Goal: Task Accomplishment & Management: Use online tool/utility

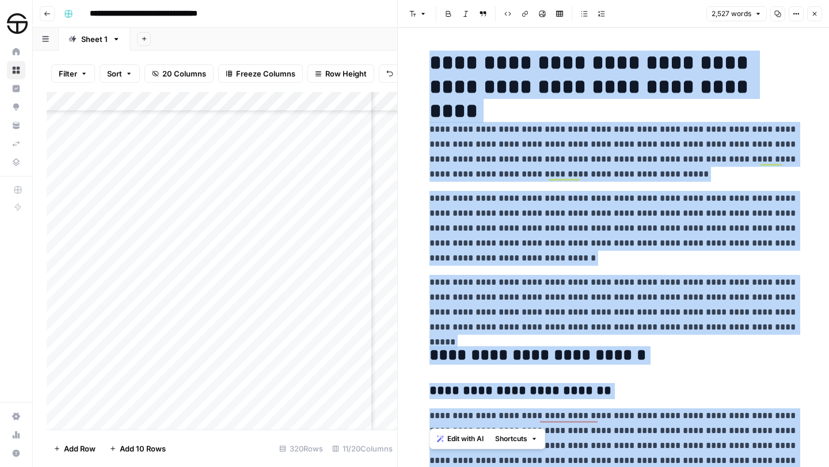
scroll to position [4379, 0]
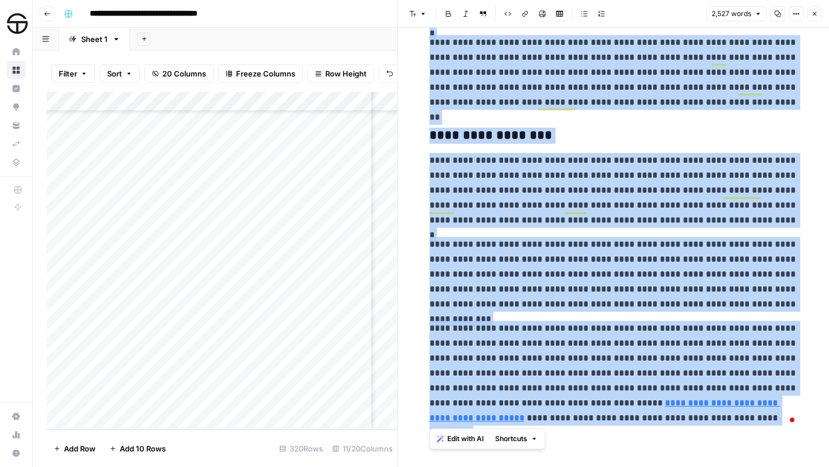
click at [816, 17] on button "Close" at bounding box center [814, 13] width 15 height 15
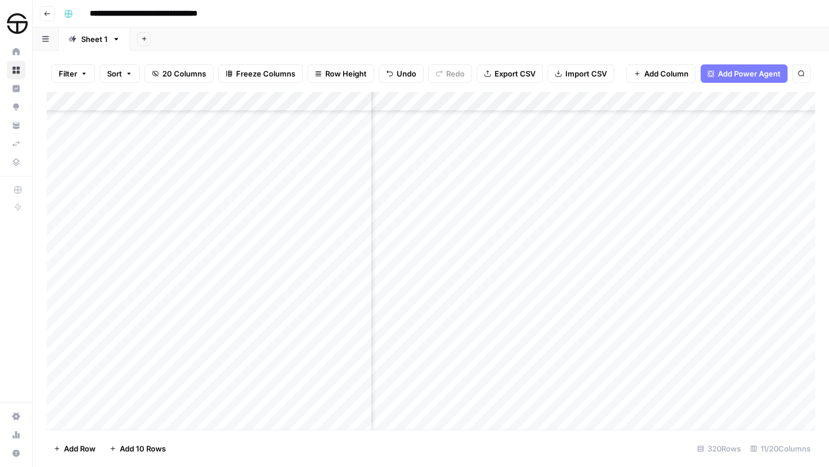
scroll to position [5193, 584]
type input "***"
click at [798, 73] on icon "button" at bounding box center [801, 73] width 7 height 7
click at [800, 72] on icon "button" at bounding box center [801, 73] width 7 height 7
type input "***"
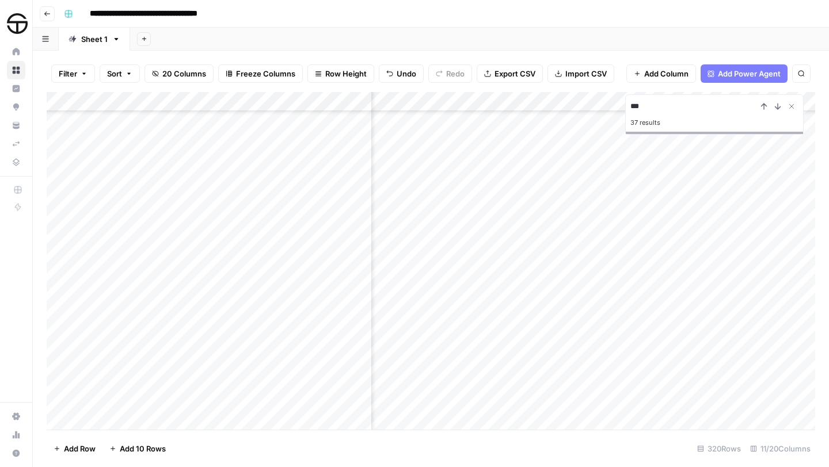
scroll to position [5964, 584]
click at [144, 416] on div "Add Column" at bounding box center [431, 261] width 769 height 338
click at [144, 402] on div "Add Column" at bounding box center [431, 261] width 769 height 338
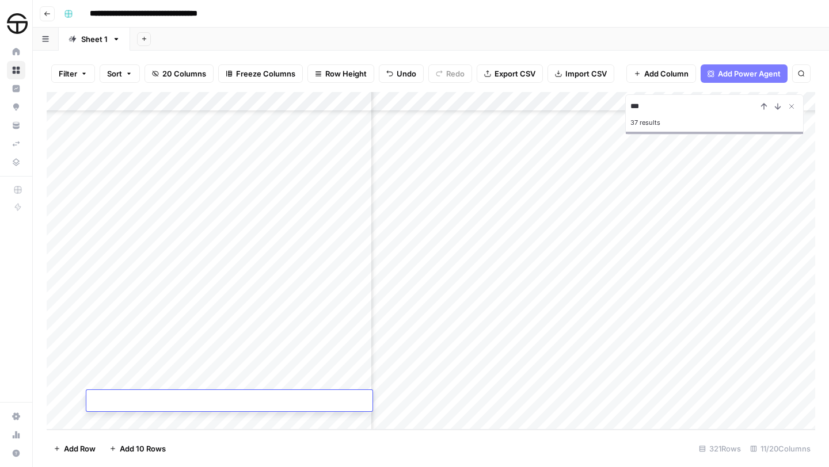
type textarea "**********"
click at [403, 396] on div "Add Column" at bounding box center [431, 261] width 769 height 338
click at [428, 401] on div "Add Column" at bounding box center [431, 261] width 769 height 338
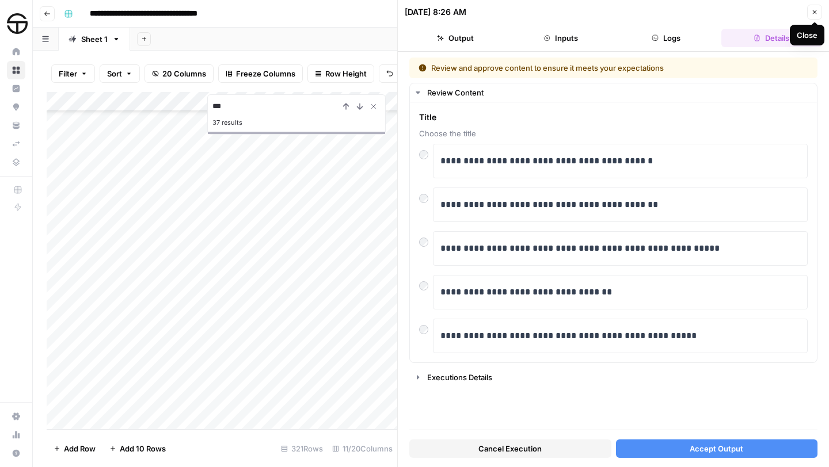
click at [812, 10] on icon "button" at bounding box center [814, 12] width 7 height 7
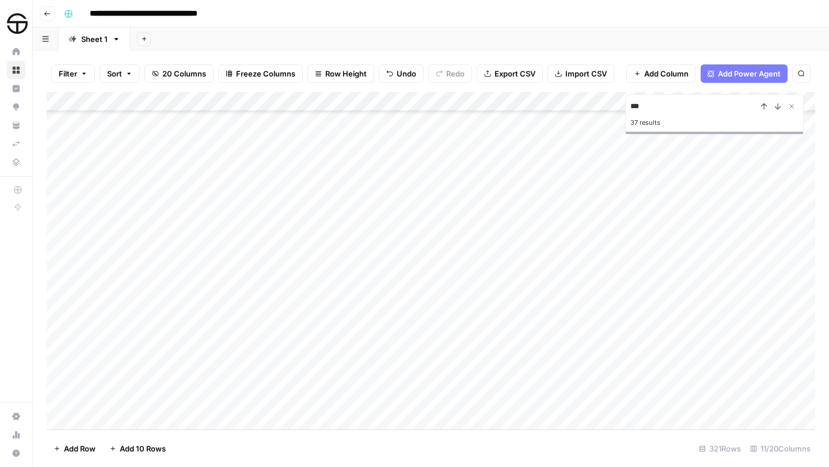
click at [433, 400] on div "Add Column" at bounding box center [431, 261] width 769 height 338
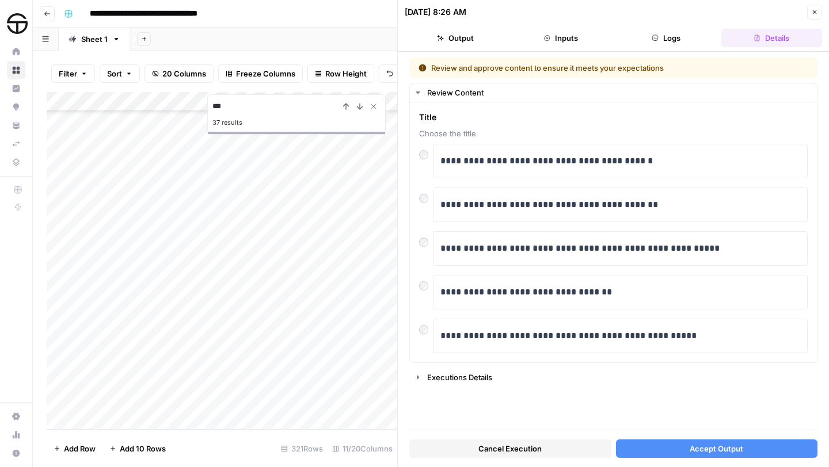
click at [737, 450] on span "Accept Output" at bounding box center [717, 449] width 54 height 12
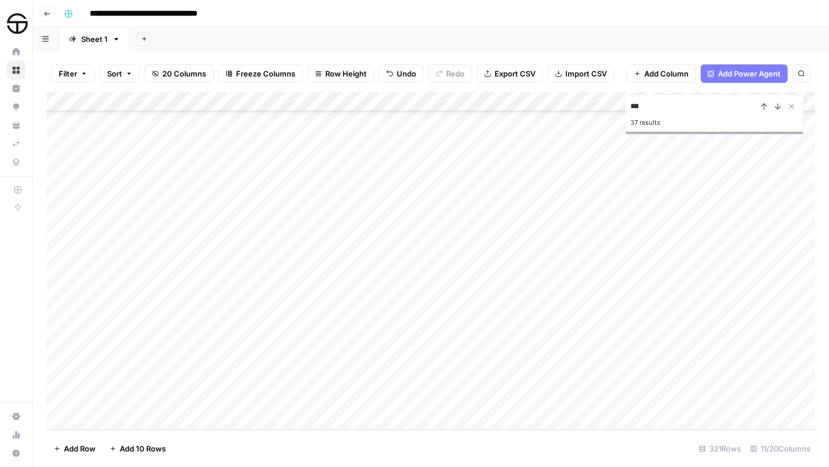
click at [680, 400] on div "Add Column" at bounding box center [431, 261] width 769 height 338
click at [434, 261] on div "Add Column" at bounding box center [431, 261] width 769 height 338
click at [655, 401] on div "Add Column" at bounding box center [431, 261] width 769 height 338
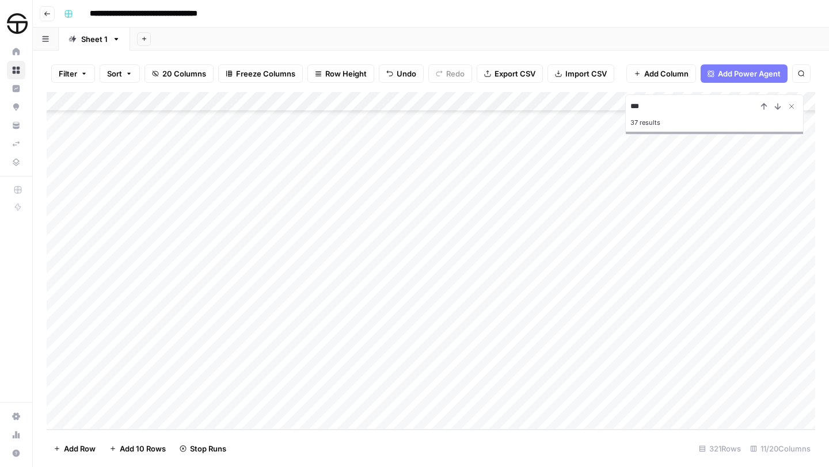
scroll to position [5983, 0]
click at [435, 260] on div "Add Column" at bounding box center [431, 261] width 769 height 338
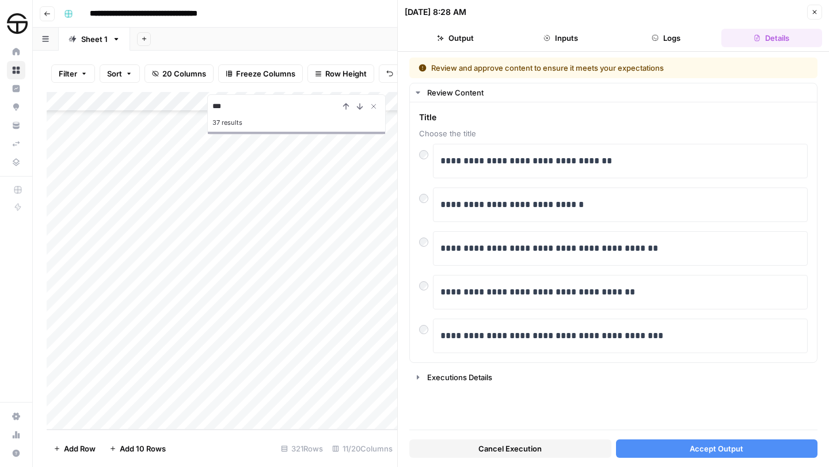
click at [729, 452] on span "Accept Output" at bounding box center [717, 449] width 54 height 12
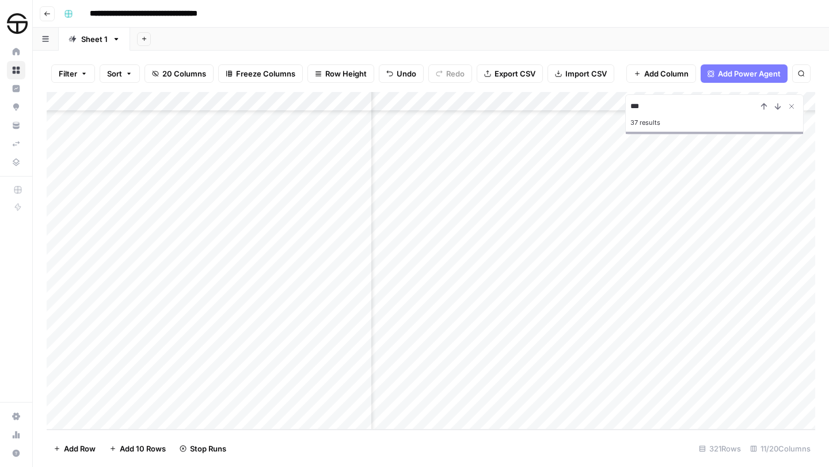
scroll to position [5983, 0]
click at [671, 263] on div "Add Column" at bounding box center [431, 261] width 769 height 338
click at [510, 263] on div "Add Column" at bounding box center [431, 261] width 769 height 338
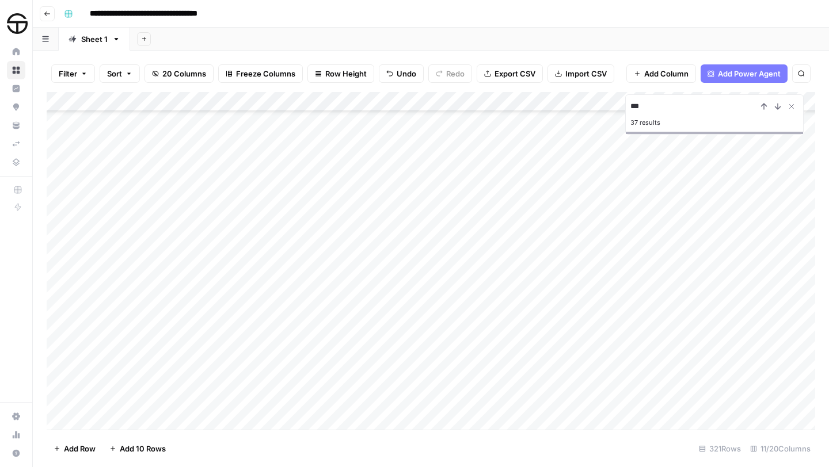
click at [431, 242] on div "Add Column" at bounding box center [431, 261] width 769 height 338
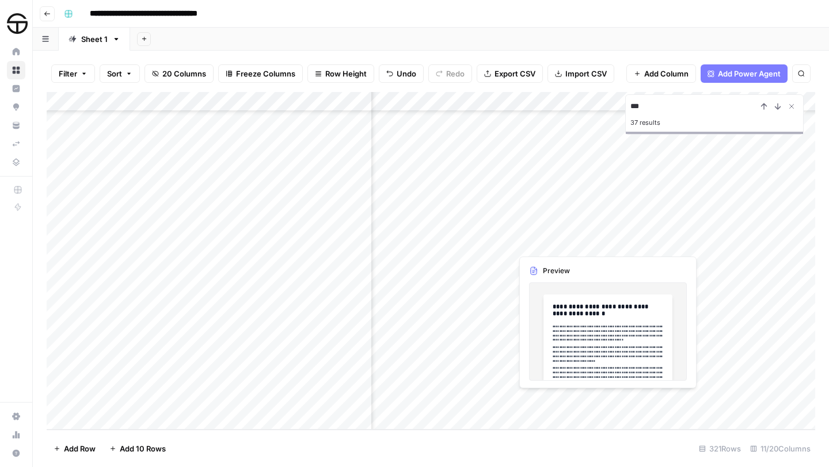
click at [565, 397] on div "Add Column" at bounding box center [431, 261] width 769 height 338
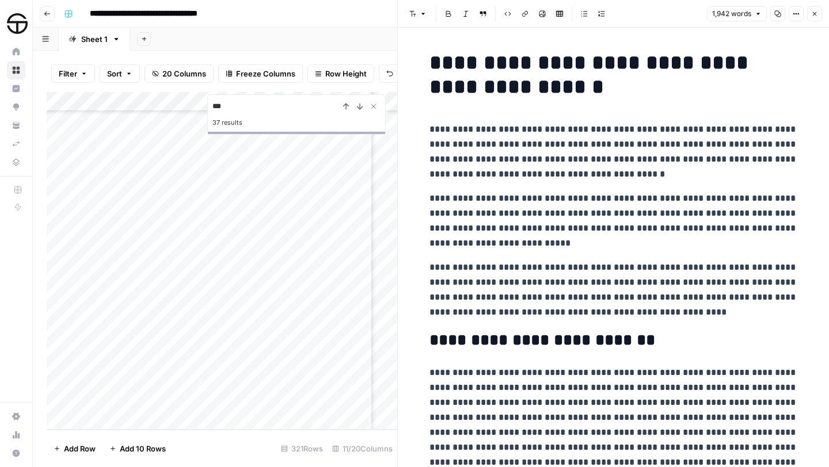
click at [429, 61] on h1 "**********" at bounding box center [613, 75] width 368 height 48
copy div "**********"
click at [813, 13] on icon "button" at bounding box center [815, 14] width 4 height 4
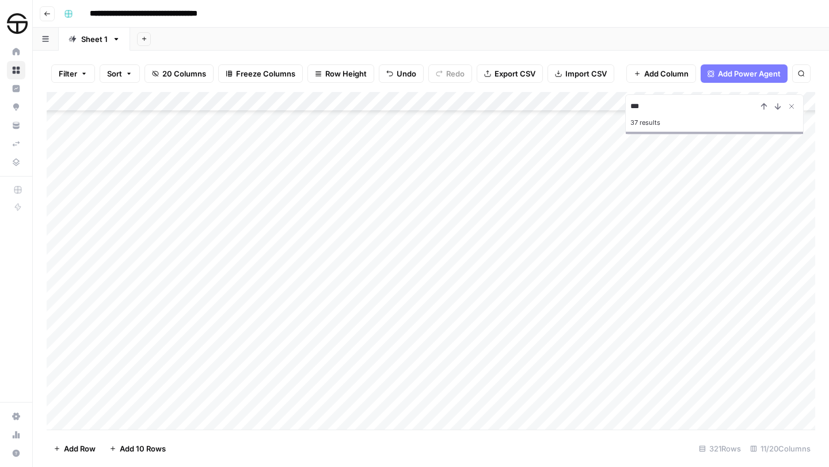
scroll to position [5559, 0]
click at [440, 178] on div "Add Column" at bounding box center [431, 261] width 769 height 338
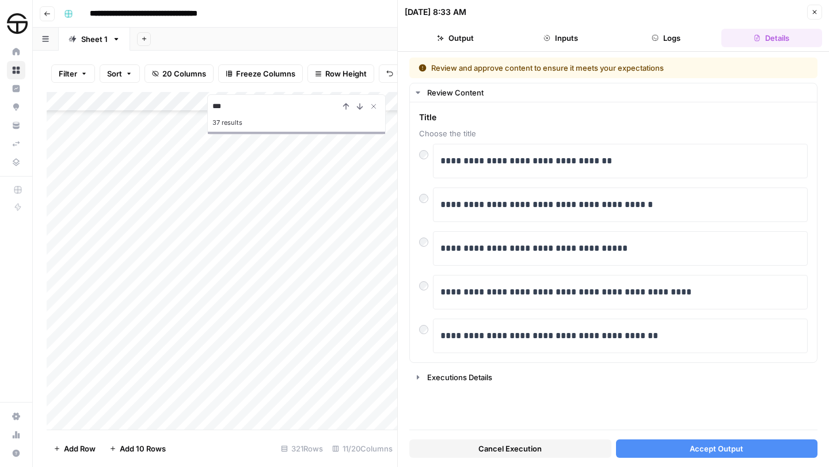
click at [712, 450] on span "Accept Output" at bounding box center [717, 449] width 54 height 12
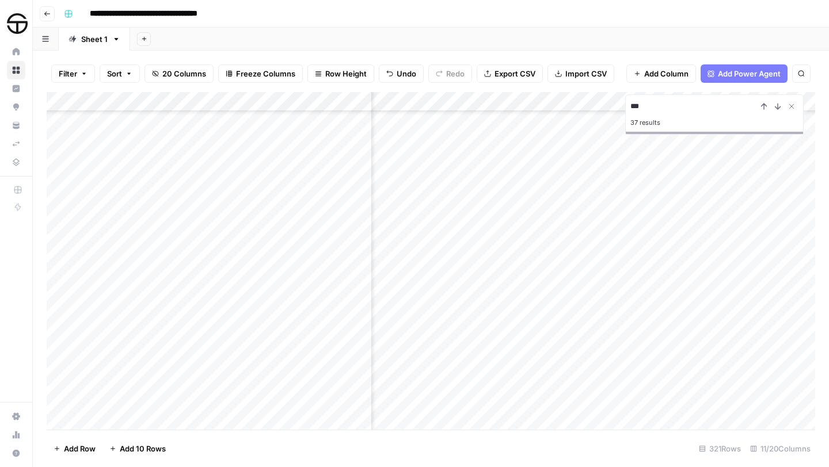
scroll to position [5559, 149]
click at [527, 177] on div "Add Column" at bounding box center [431, 261] width 769 height 338
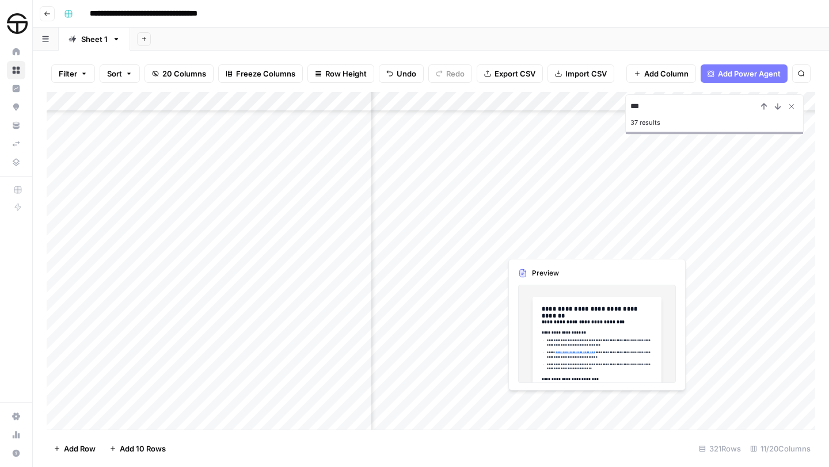
scroll to position [5469, 450]
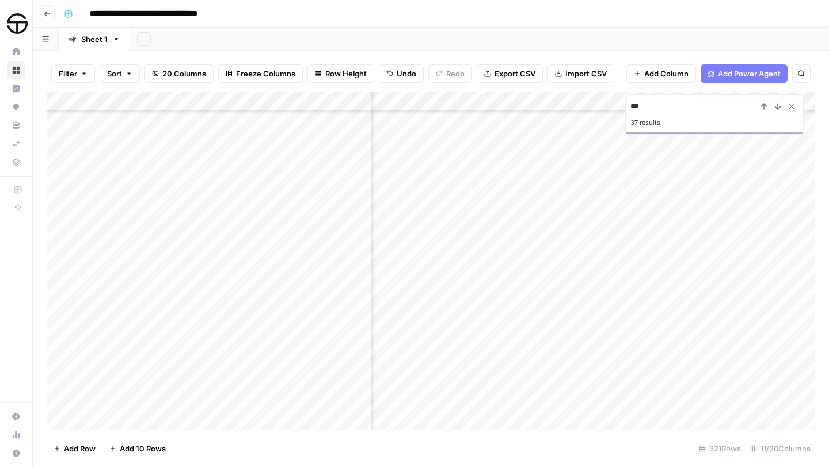
click at [709, 268] on div "Add Column" at bounding box center [431, 261] width 769 height 338
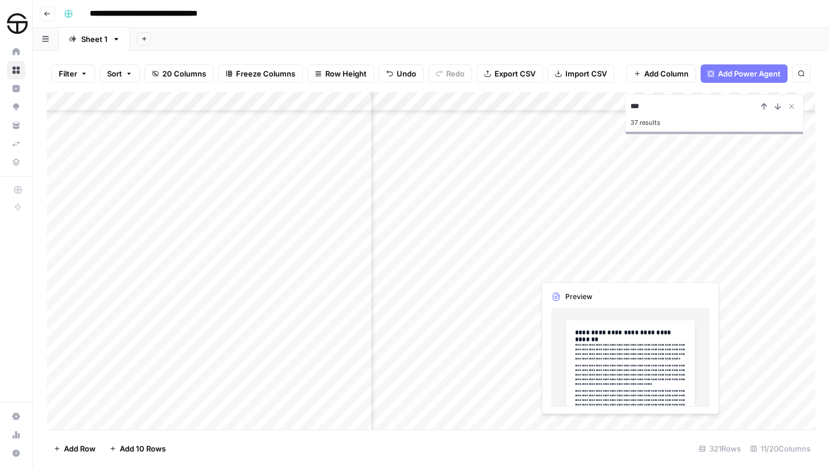
click at [571, 269] on div "Add Column" at bounding box center [431, 261] width 769 height 338
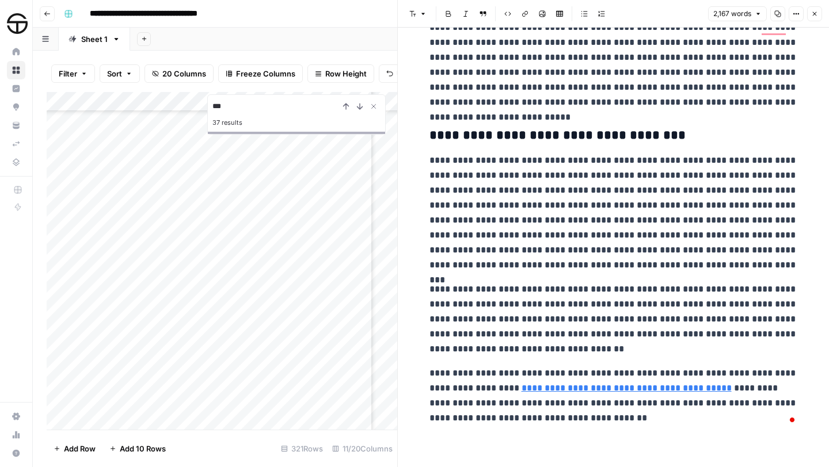
scroll to position [3630, 0]
click at [812, 15] on icon "button" at bounding box center [814, 13] width 7 height 7
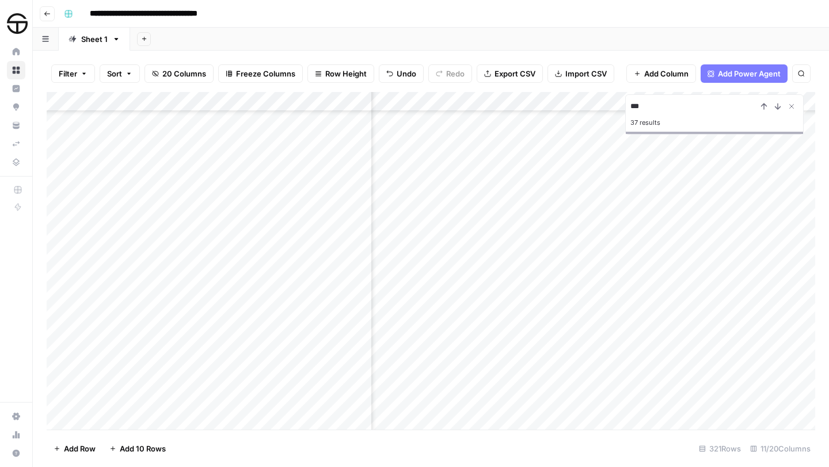
scroll to position [5980, 709]
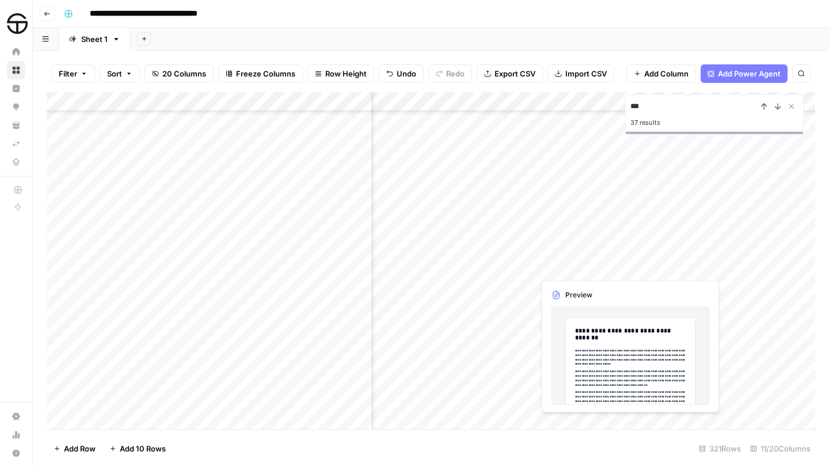
click at [588, 264] on div "Add Column" at bounding box center [431, 261] width 769 height 338
